Goal: Find specific page/section: Find specific page/section

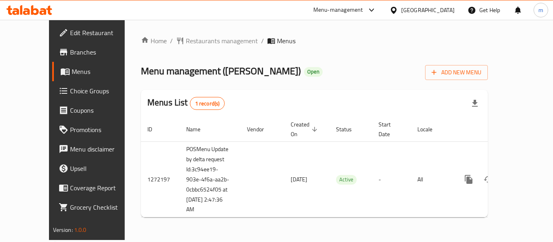
click at [27, 17] on div at bounding box center [29, 10] width 59 height 16
click at [35, 9] on icon at bounding box center [35, 10] width 8 height 10
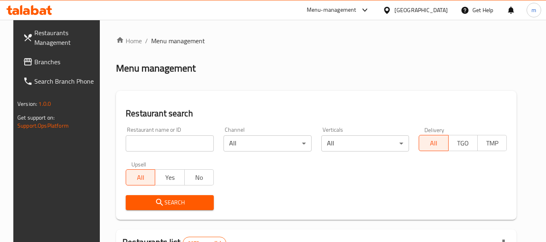
drag, startPoint x: 138, startPoint y: 143, endPoint x: 137, endPoint y: 139, distance: 4.1
click at [138, 143] on input "search" at bounding box center [170, 143] width 88 height 16
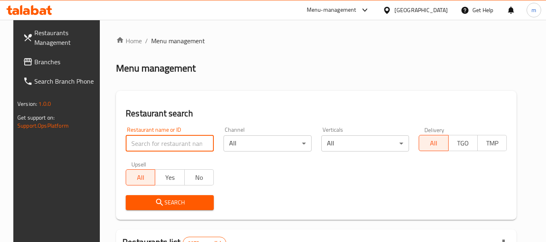
paste input "690140"
click button "Search" at bounding box center [170, 202] width 88 height 15
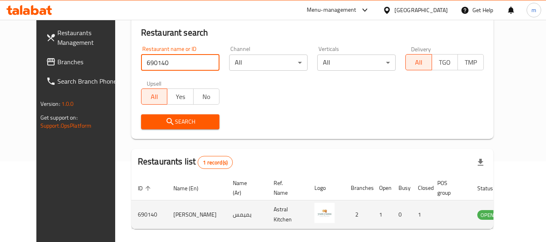
scroll to position [112, 0]
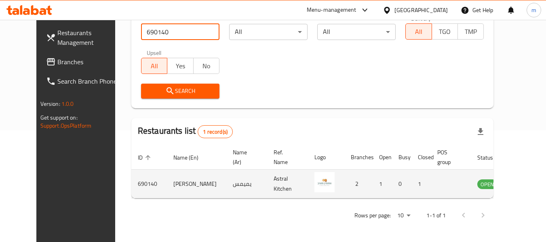
click button "Search" at bounding box center [180, 91] width 78 height 15
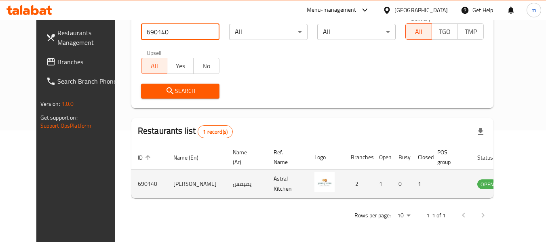
click button "Search" at bounding box center [180, 91] width 78 height 15
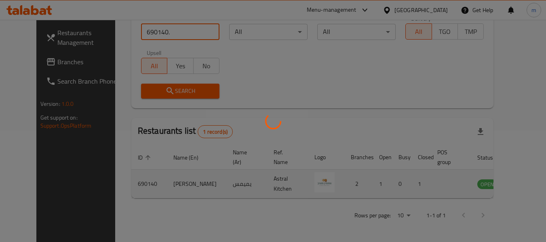
click button "Search" at bounding box center [180, 91] width 78 height 15
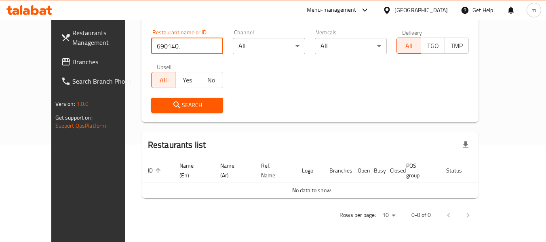
scroll to position [88, 0]
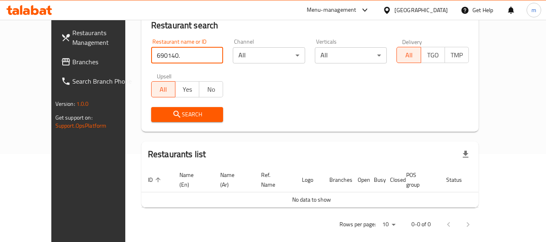
click button "Search" at bounding box center [187, 114] width 72 height 15
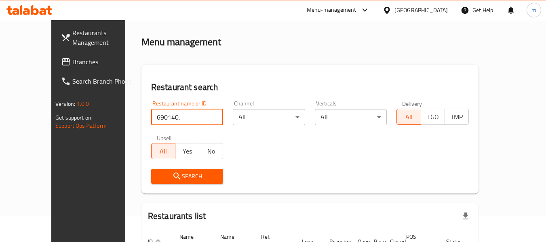
scroll to position [40, 0]
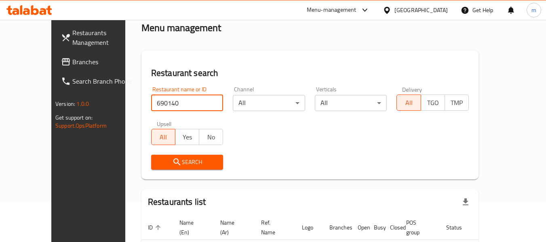
type input "690140"
click button "Search" at bounding box center [187, 162] width 72 height 15
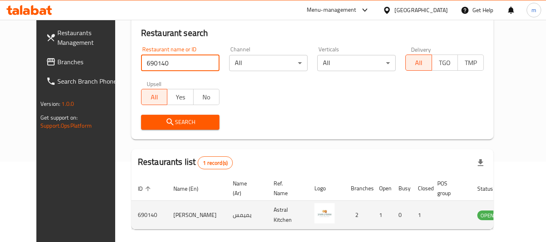
scroll to position [112, 0]
